Goal: Information Seeking & Learning: Learn about a topic

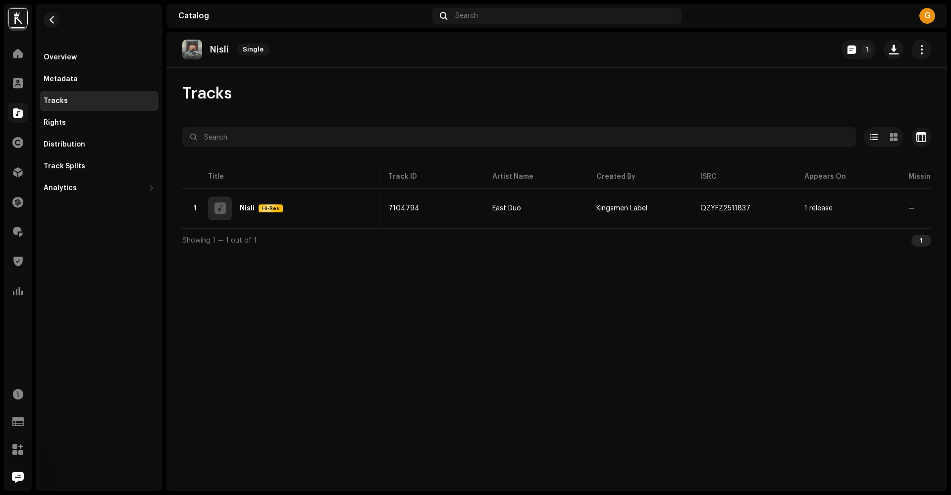
scroll to position [0, 193]
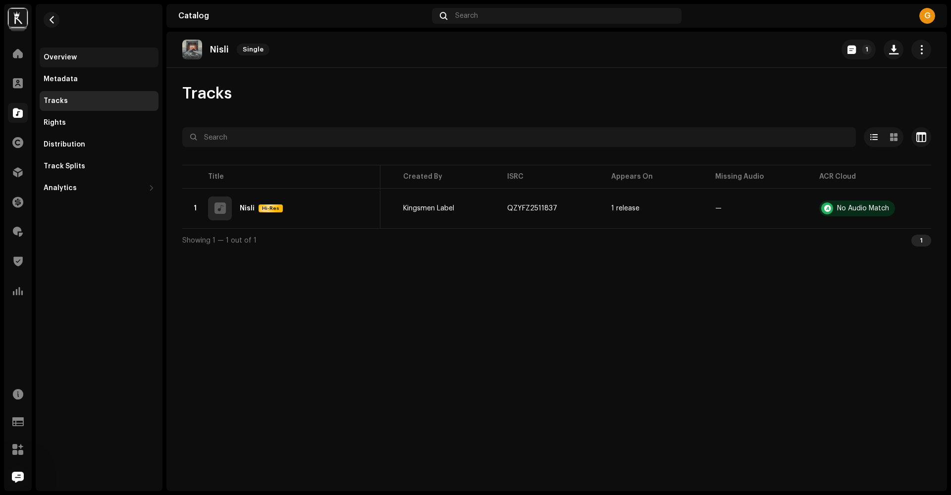
drag, startPoint x: 189, startPoint y: 54, endPoint x: 62, endPoint y: 51, distance: 126.8
click at [62, 51] on div "Kingsmen Studio Home Clients Catalog Rights Distribution Finance Royalties Trus…" at bounding box center [475, 247] width 951 height 495
click at [63, 56] on div "Overview" at bounding box center [60, 57] width 33 height 8
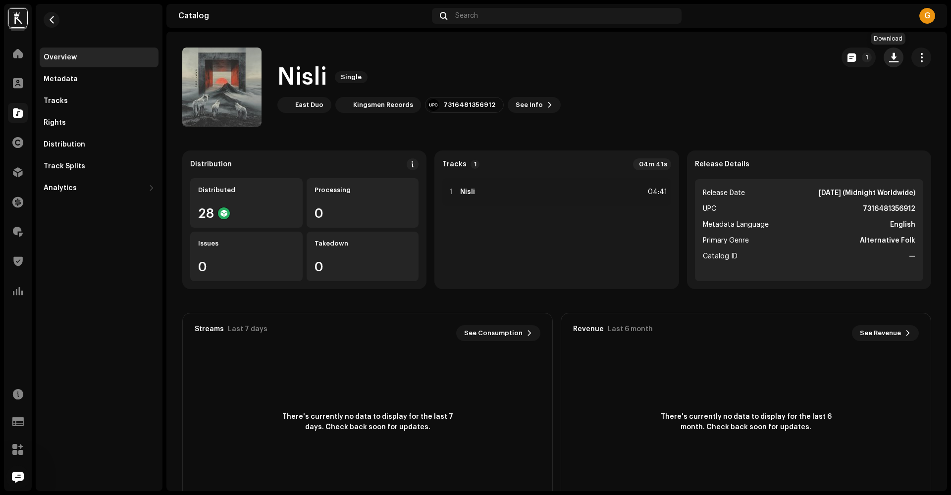
click at [890, 59] on span "button" at bounding box center [893, 57] width 9 height 8
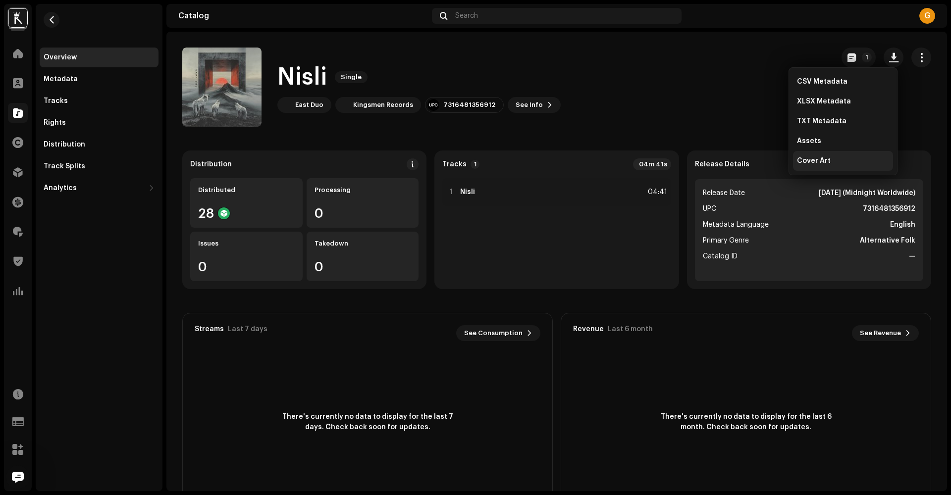
click at [817, 163] on span "Cover Art" at bounding box center [814, 161] width 34 height 8
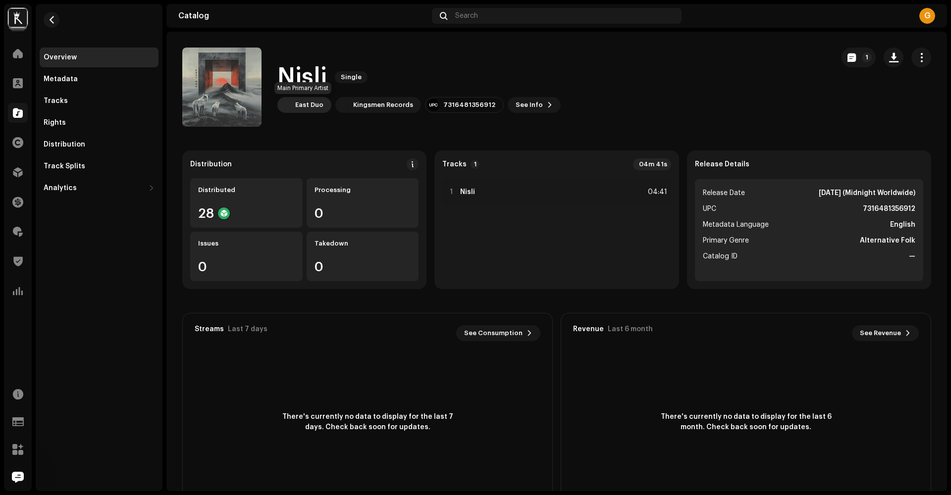
click at [300, 107] on div "East Duo" at bounding box center [309, 105] width 28 height 8
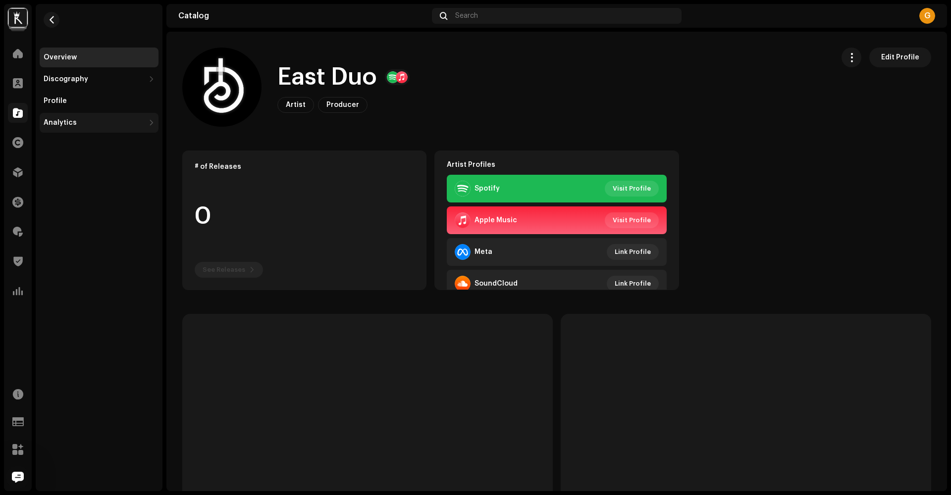
click at [79, 124] on div "Analytics" at bounding box center [94, 123] width 101 height 8
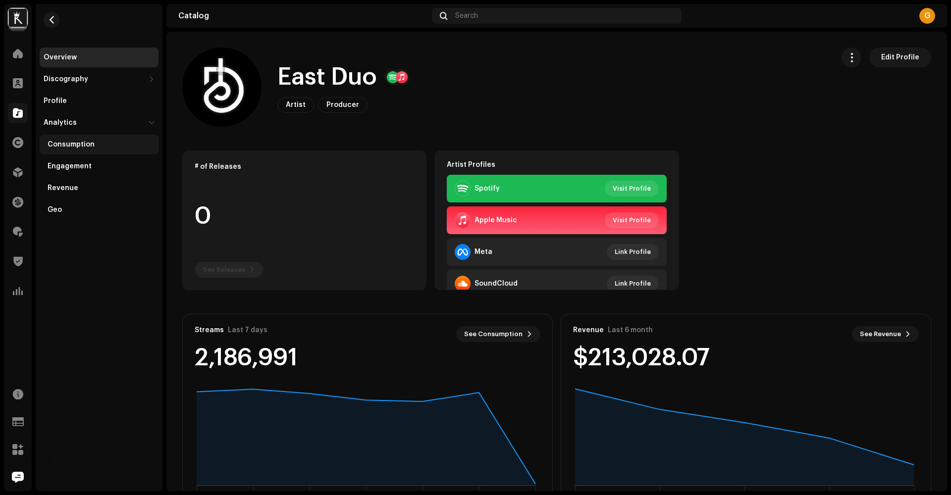
click at [87, 142] on div "Consumption" at bounding box center [71, 145] width 47 height 8
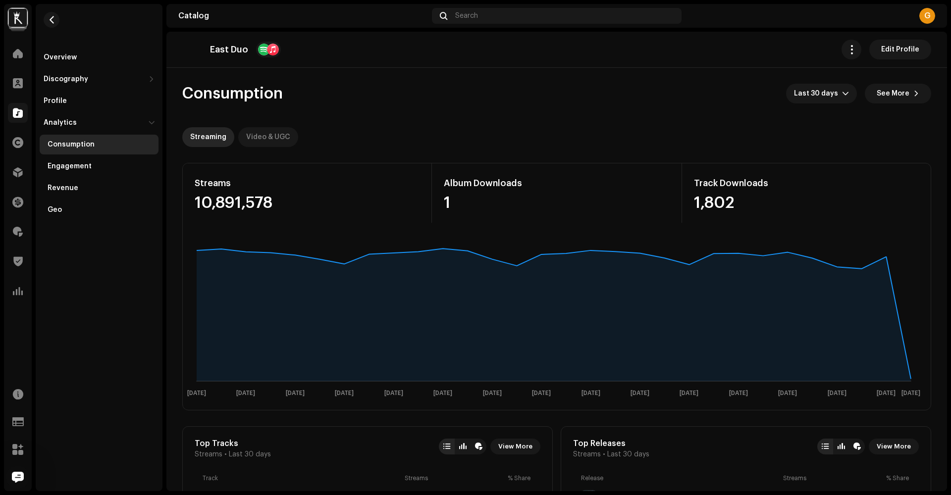
click at [265, 134] on div "Video & UGC" at bounding box center [268, 137] width 44 height 20
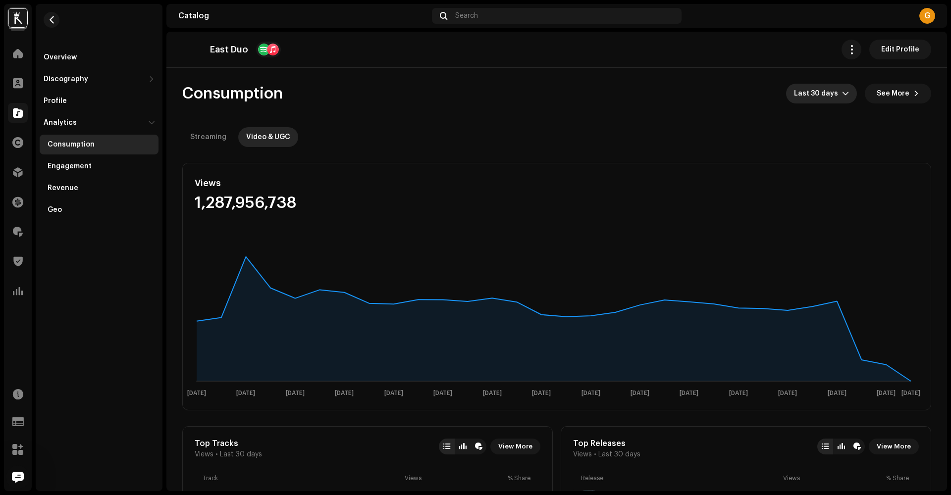
click at [832, 92] on span "Last 30 days" at bounding box center [818, 94] width 48 height 20
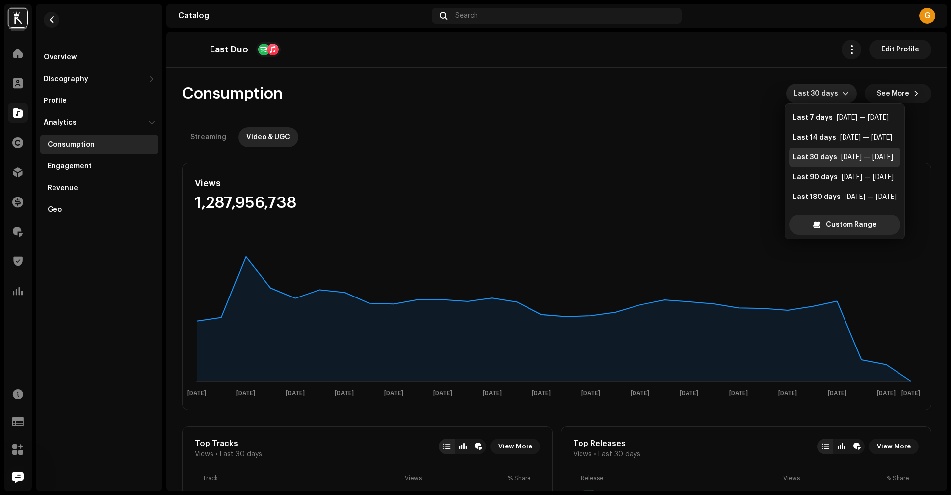
scroll to position [16, 0]
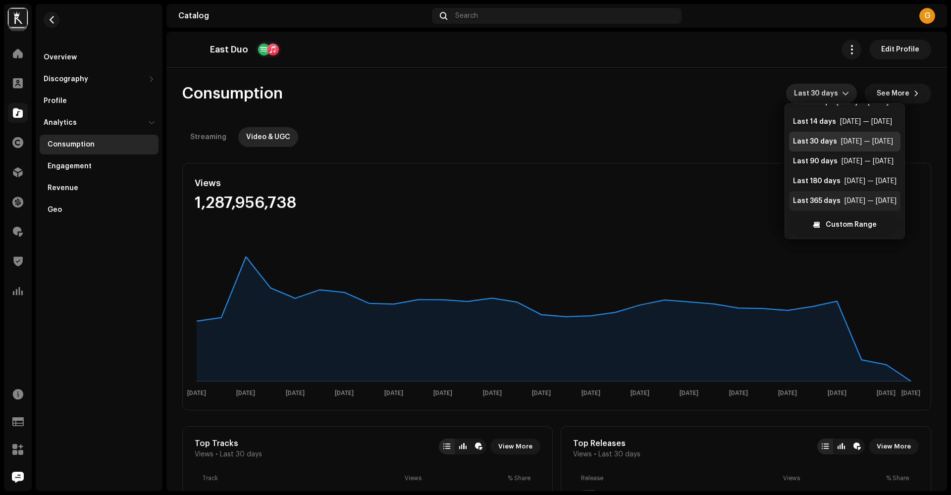
click at [820, 204] on div "Last 365 days" at bounding box center [817, 201] width 48 height 10
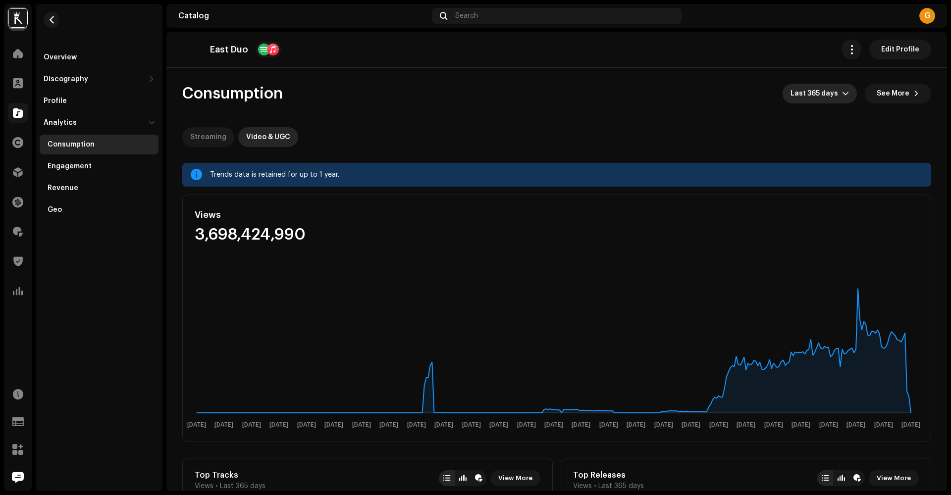
click at [207, 140] on div "Streaming" at bounding box center [208, 137] width 36 height 20
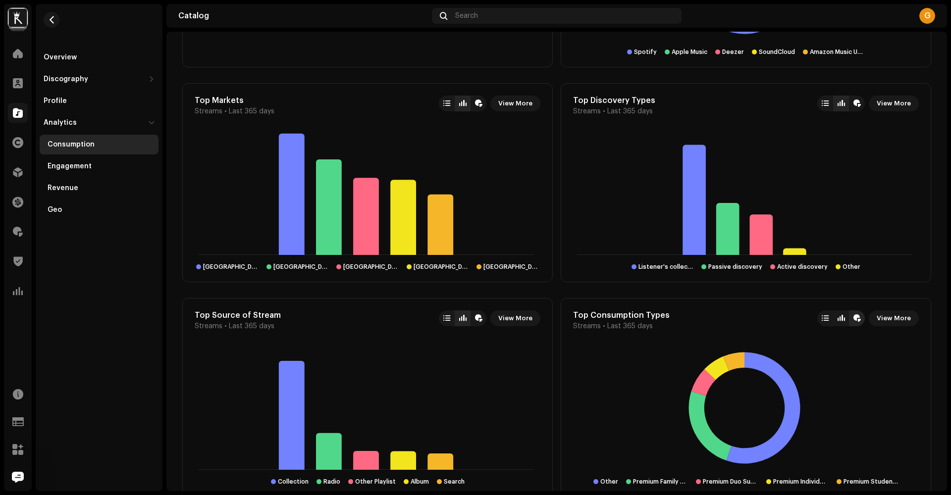
scroll to position [806, 0]
